Goal: Find specific page/section: Find specific page/section

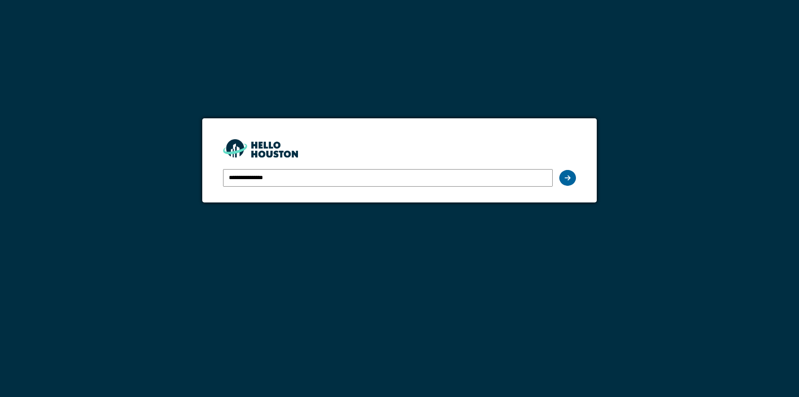
click at [563, 180] on div at bounding box center [568, 178] width 17 height 16
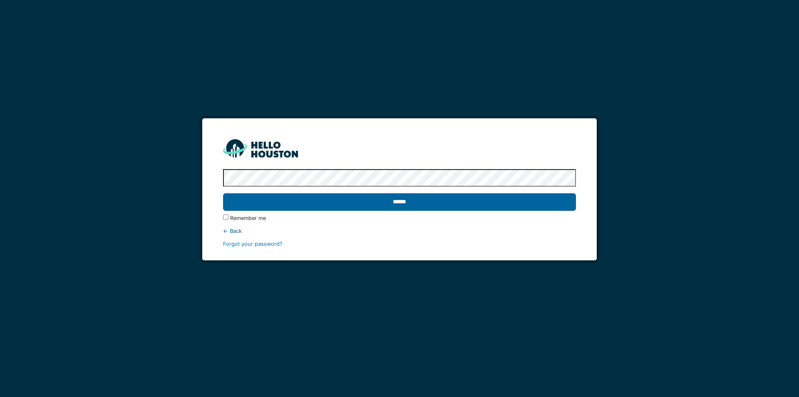
click at [396, 201] on input "******" at bounding box center [399, 201] width 353 height 17
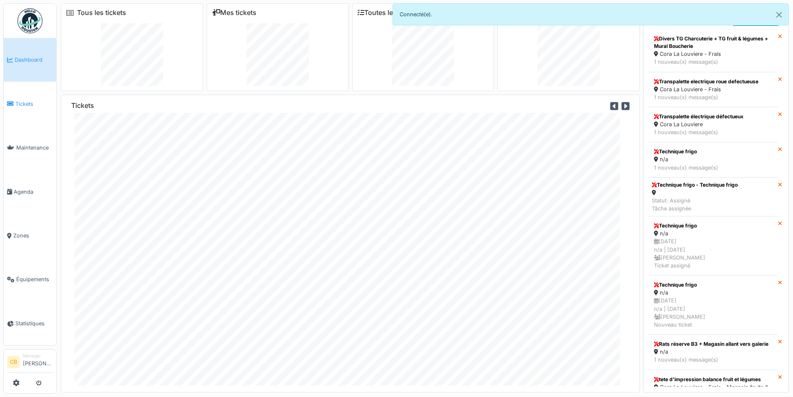
click at [21, 104] on span "Tickets" at bounding box center [33, 104] width 37 height 8
